Goal: Contribute content

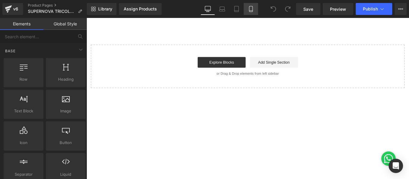
click at [258, 6] on link "Mobile" at bounding box center [251, 9] width 14 height 12
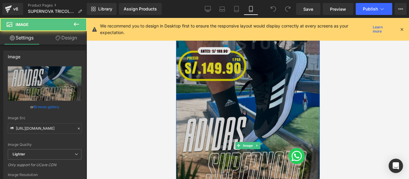
click at [256, 83] on img at bounding box center [248, 145] width 144 height 255
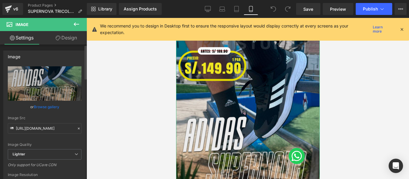
click at [36, 106] on link "Browse gallery" at bounding box center [46, 107] width 25 height 10
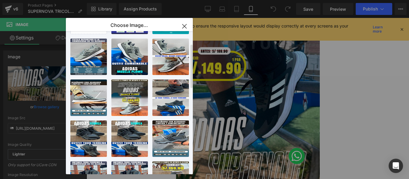
scroll to position [40, 0]
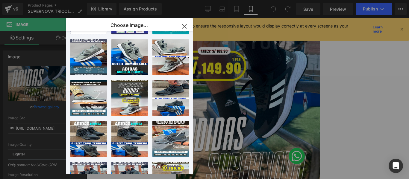
click at [187, 28] on icon "button" at bounding box center [185, 27] width 10 height 10
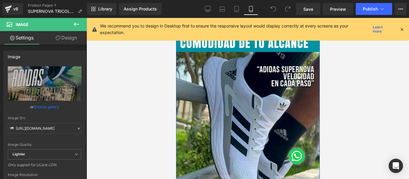
scroll to position [261, 0]
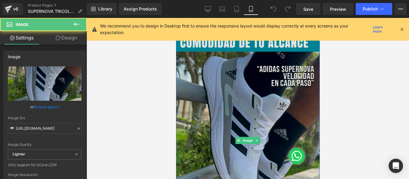
click at [205, 120] on img at bounding box center [248, 140] width 144 height 255
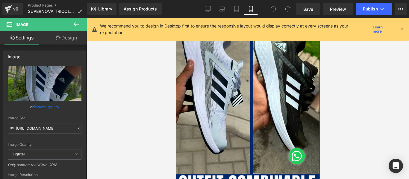
scroll to position [777, 0]
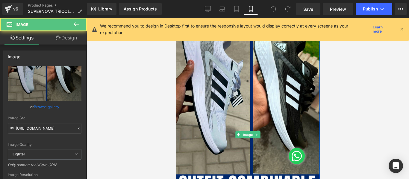
click at [205, 120] on img at bounding box center [248, 134] width 144 height 255
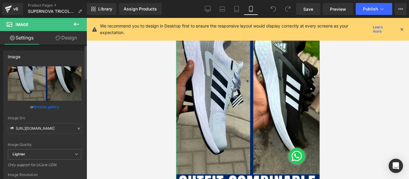
click at [43, 105] on link "Browse gallery" at bounding box center [46, 107] width 25 height 10
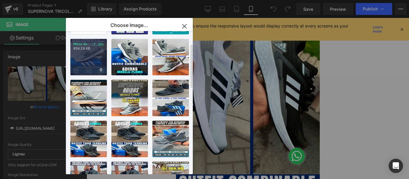
click at [92, 56] on div "Mesa de... _2_.jpg 859.26 KB" at bounding box center [88, 57] width 37 height 37
type input "[URL][DOMAIN_NAME]"
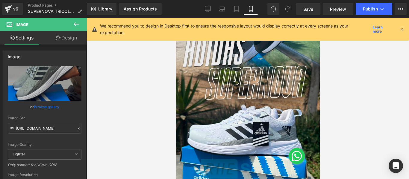
scroll to position [0, 0]
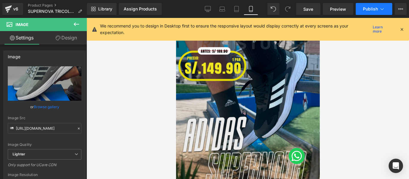
click at [375, 9] on span "Publish" at bounding box center [370, 9] width 15 height 5
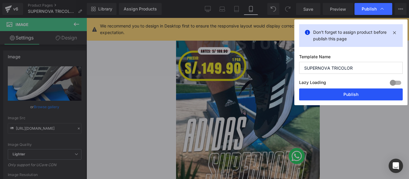
click at [313, 97] on button "Publish" at bounding box center [351, 95] width 104 height 12
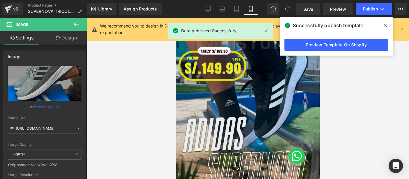
click at [402, 29] on icon at bounding box center [401, 29] width 5 height 5
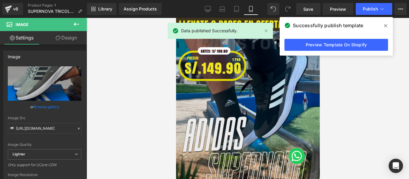
click at [385, 23] on icon at bounding box center [385, 25] width 3 height 5
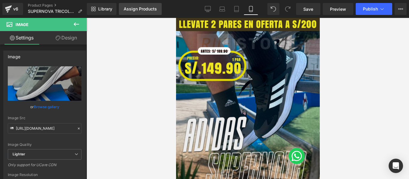
click at [149, 10] on div "Assign Products" at bounding box center [140, 9] width 33 height 5
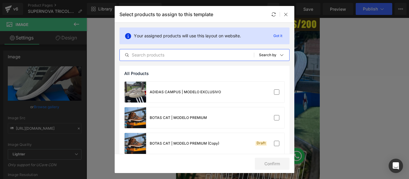
click at [173, 56] on input "text" at bounding box center [187, 55] width 134 height 7
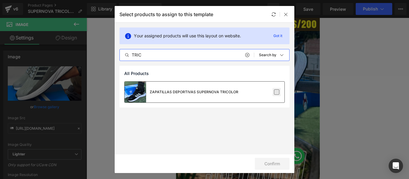
type input "TRIC"
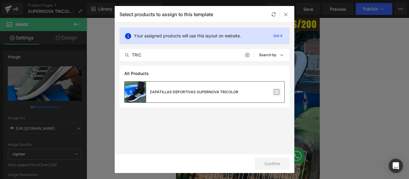
click at [274, 91] on label at bounding box center [276, 92] width 5 height 5
click at [277, 92] on input "checkbox" at bounding box center [277, 92] width 0 height 0
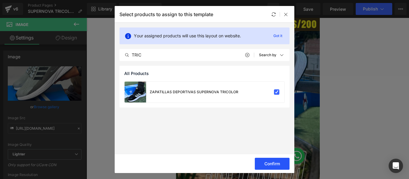
click at [276, 163] on button "Confirm" at bounding box center [272, 164] width 35 height 12
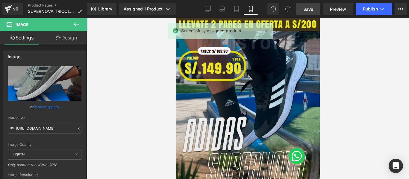
click at [310, 11] on span "Save" at bounding box center [308, 9] width 10 height 6
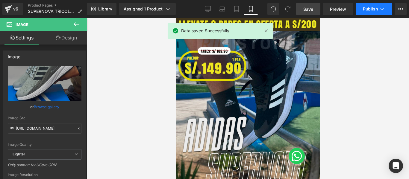
click at [368, 5] on button "Publish" at bounding box center [374, 9] width 37 height 12
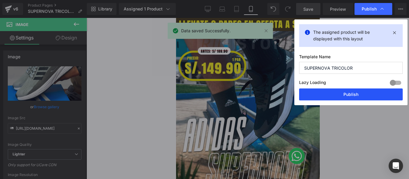
click at [323, 93] on button "Publish" at bounding box center [351, 95] width 104 height 12
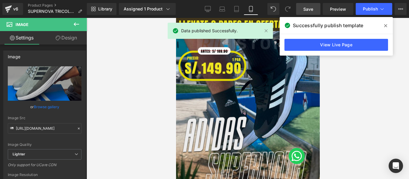
click at [385, 28] on span at bounding box center [386, 26] width 10 height 10
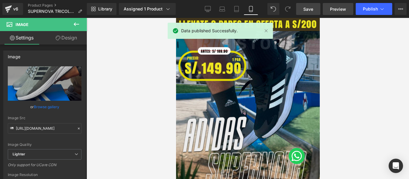
click at [338, 8] on span "Preview" at bounding box center [338, 9] width 16 height 6
